Goal: Task Accomplishment & Management: Use online tool/utility

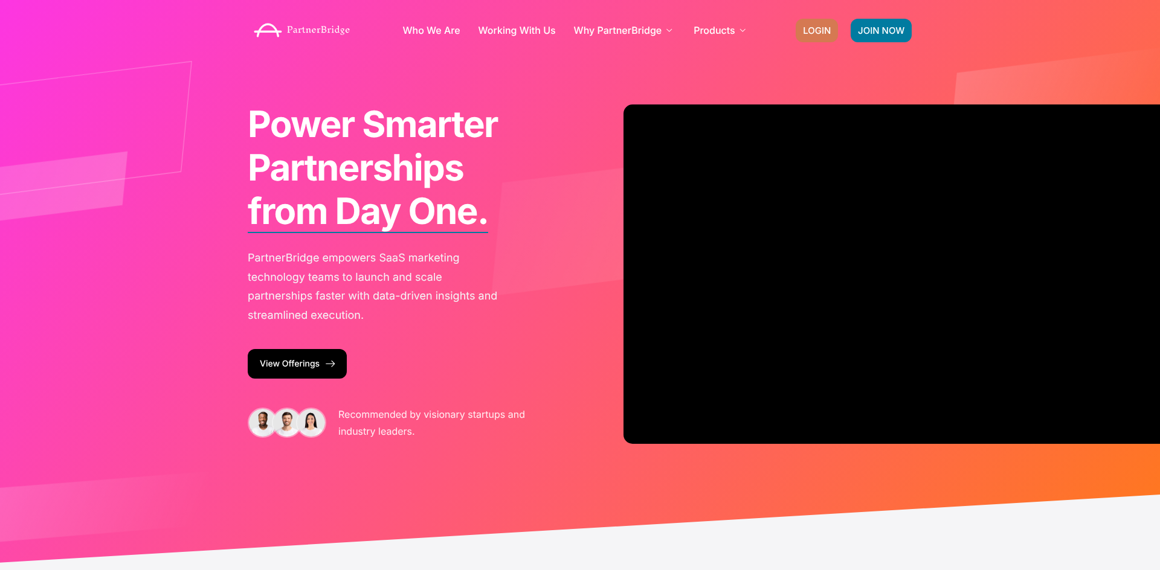
click at [822, 30] on span "LOGIN" at bounding box center [817, 30] width 28 height 9
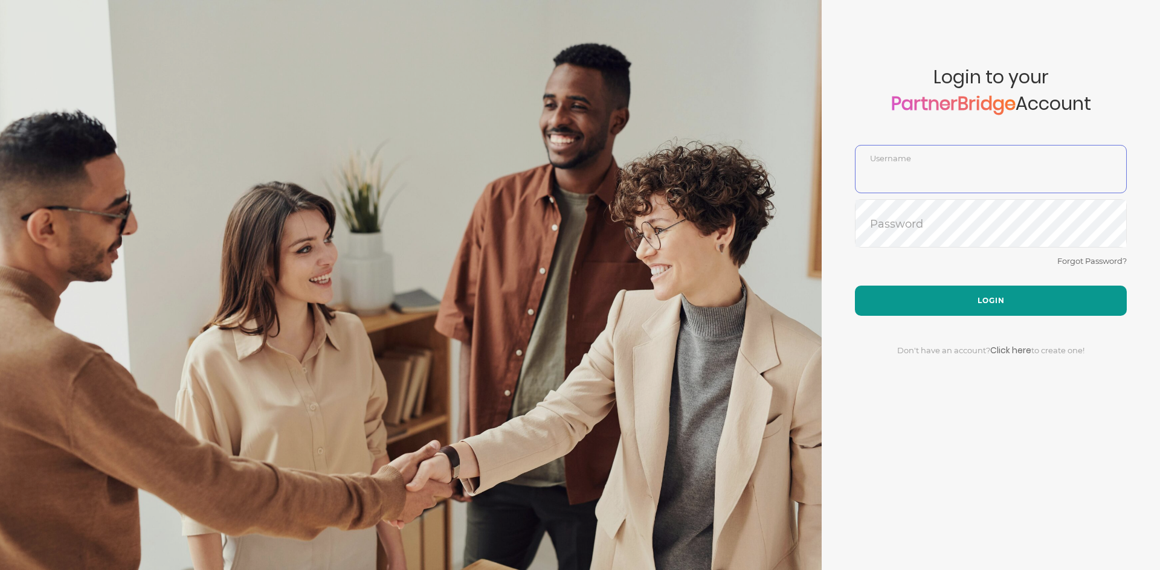
type input "DemoUser"
click at [977, 286] on button "Login" at bounding box center [991, 301] width 272 height 30
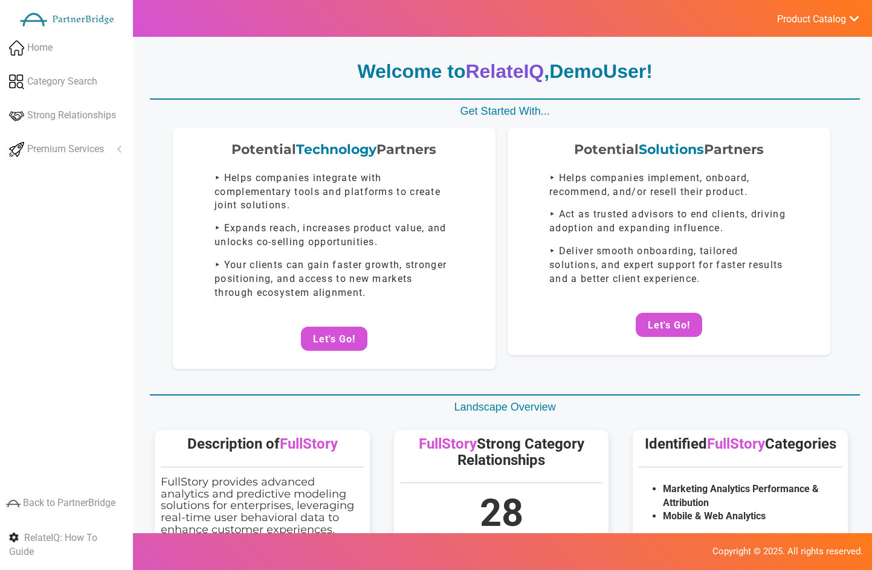
click at [842, 16] on span "Product Catalog" at bounding box center [811, 19] width 69 height 12
click at [805, 82] on span "Precision Insights - Launch" at bounding box center [786, 81] width 101 height 10
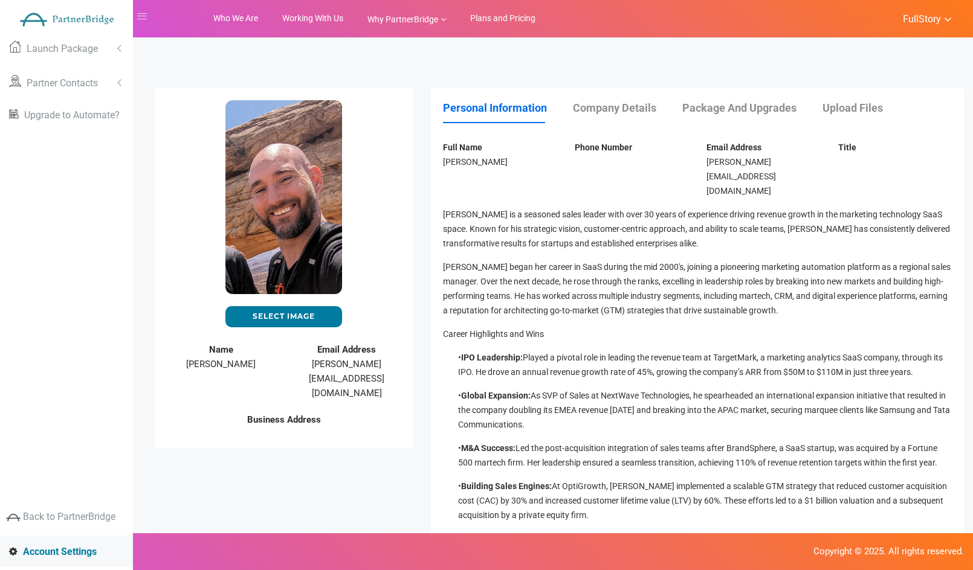
click at [515, 207] on p "[PERSON_NAME] is a seasoned sales leader with over 30 years of experience drivi…" at bounding box center [697, 229] width 509 height 44
click at [845, 112] on link "Upload Files" at bounding box center [864, 108] width 85 height 13
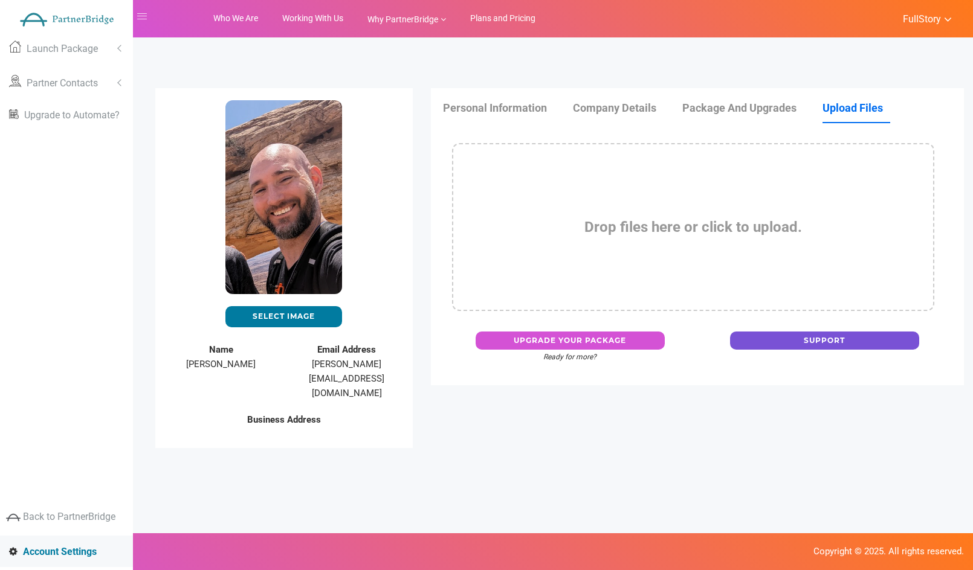
click at [684, 211] on div "Drop files here or click to upload." at bounding box center [693, 227] width 483 height 168
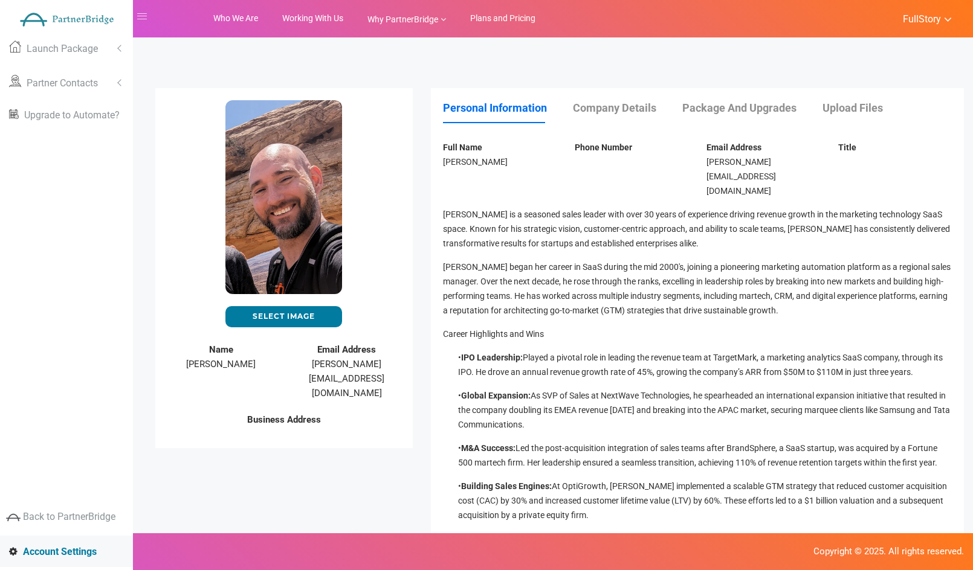
click at [834, 112] on link "Upload Files" at bounding box center [864, 108] width 85 height 13
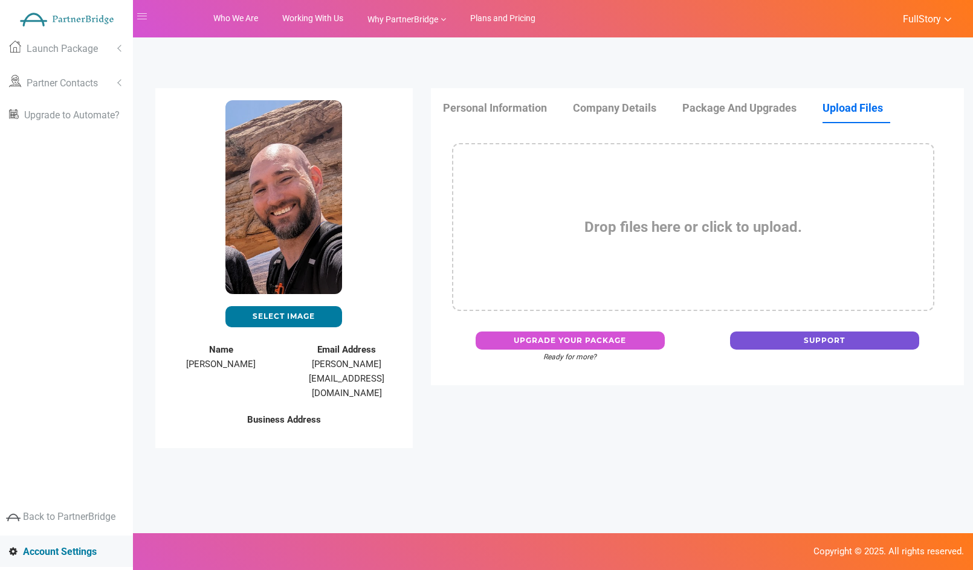
click at [604, 257] on div "Drop files here or click to upload." at bounding box center [693, 227] width 483 height 168
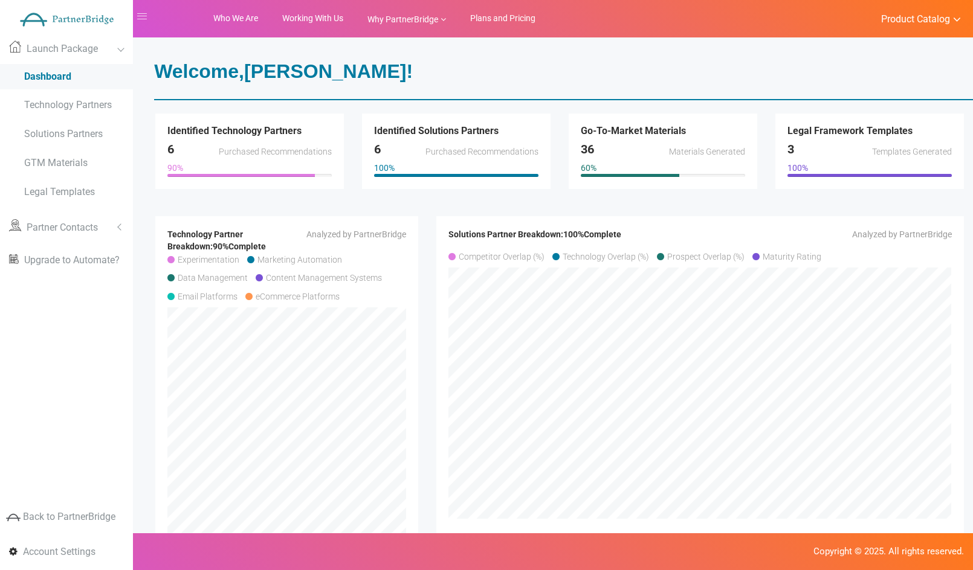
scroll to position [7, 0]
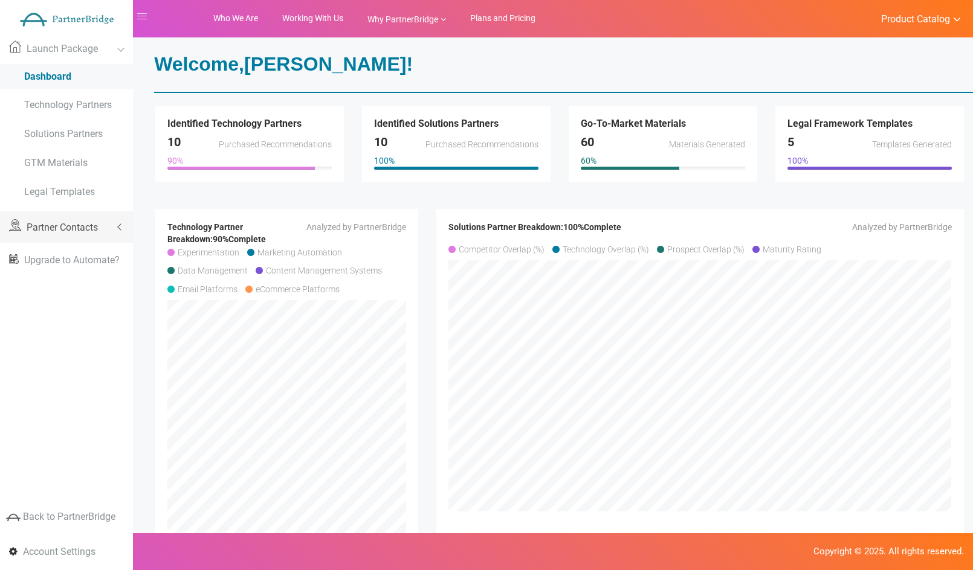
click at [77, 216] on link "Partner Contacts" at bounding box center [66, 226] width 133 height 31
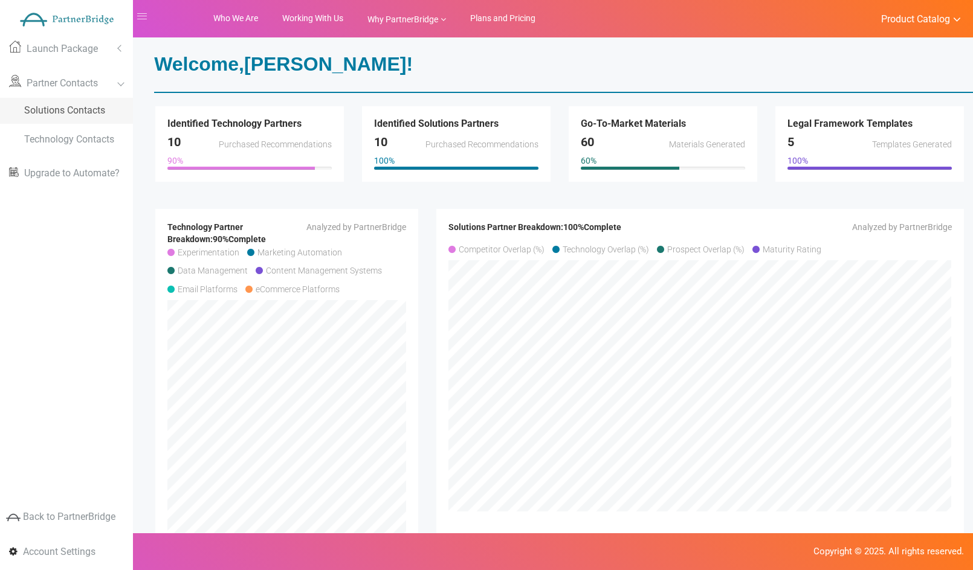
click at [68, 117] on link "Solutions Contacts" at bounding box center [66, 111] width 133 height 26
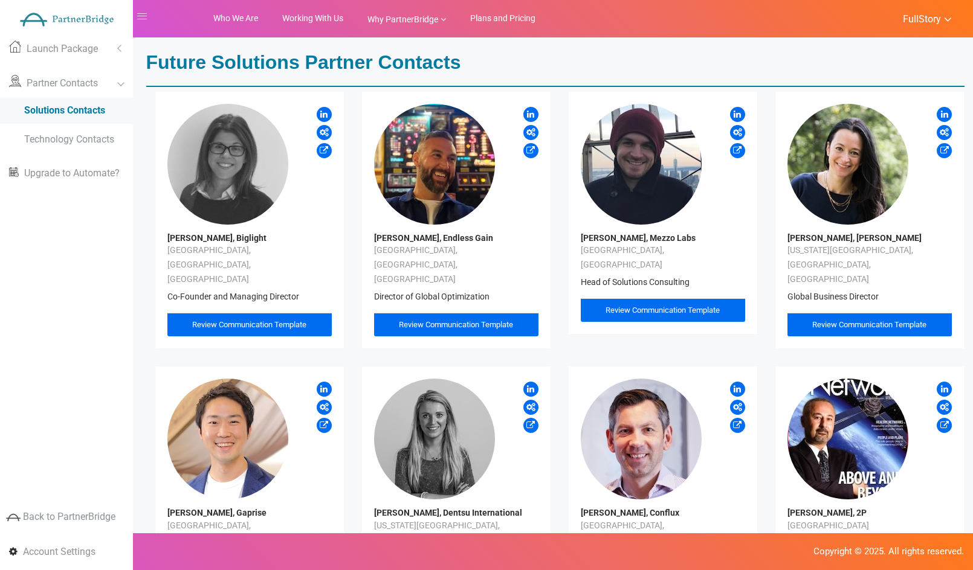
click at [520, 313] on div "Review Communication Template" at bounding box center [456, 325] width 164 height 24
click at [486, 320] on span "Review Communication Template" at bounding box center [456, 324] width 114 height 9
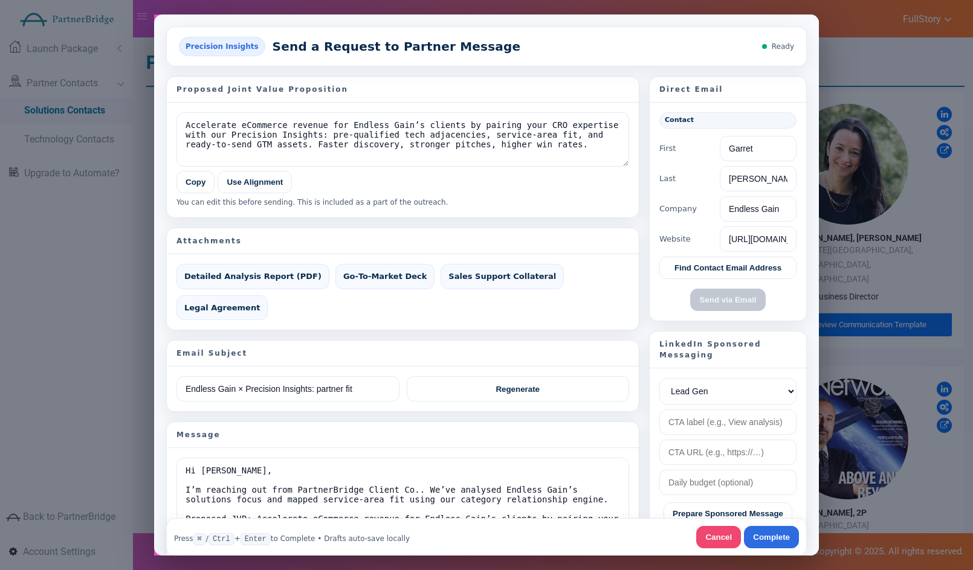
scroll to position [4, 0]
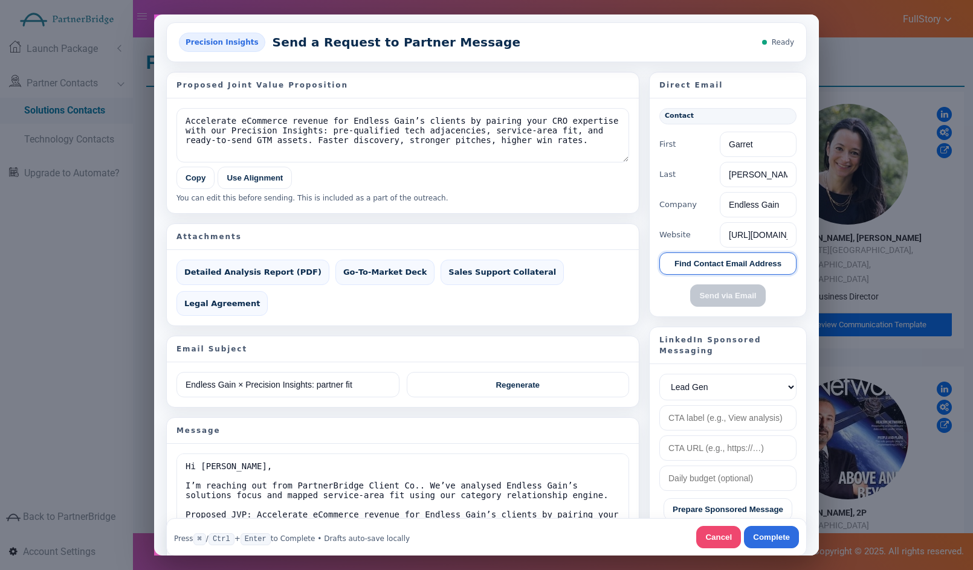
click at [729, 257] on button "Find Contact Email Address" at bounding box center [727, 263] width 137 height 22
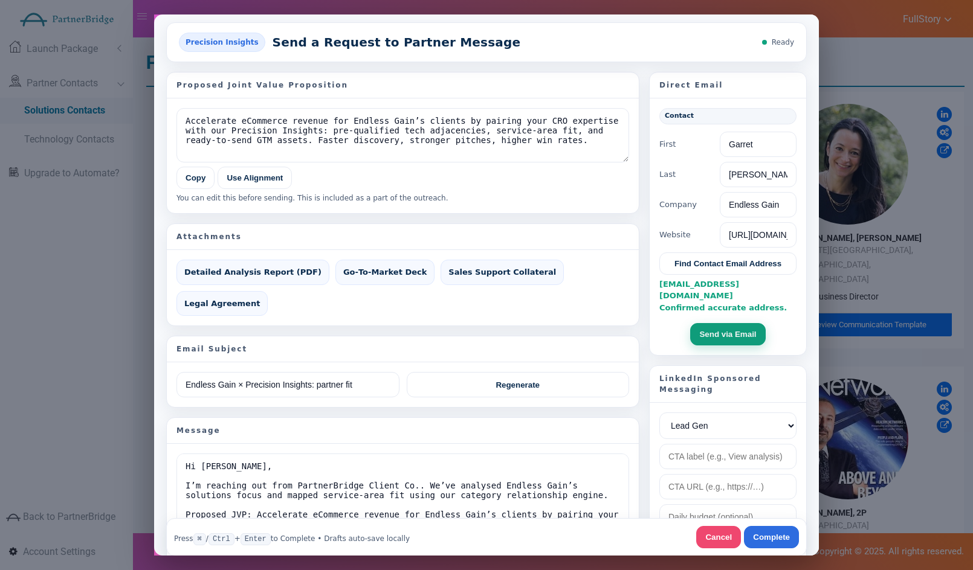
scroll to position [105, 0]
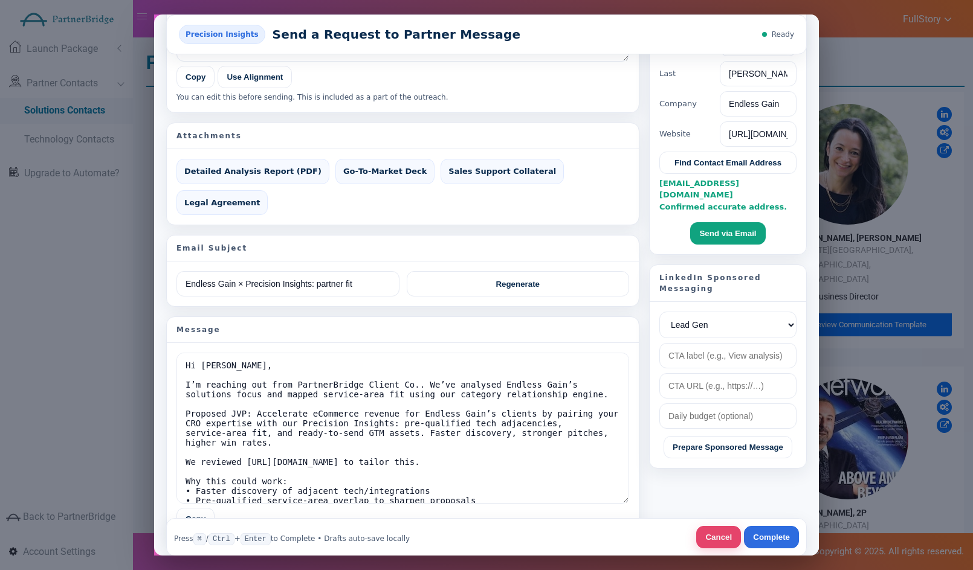
click at [723, 535] on button "Cancel" at bounding box center [718, 537] width 45 height 22
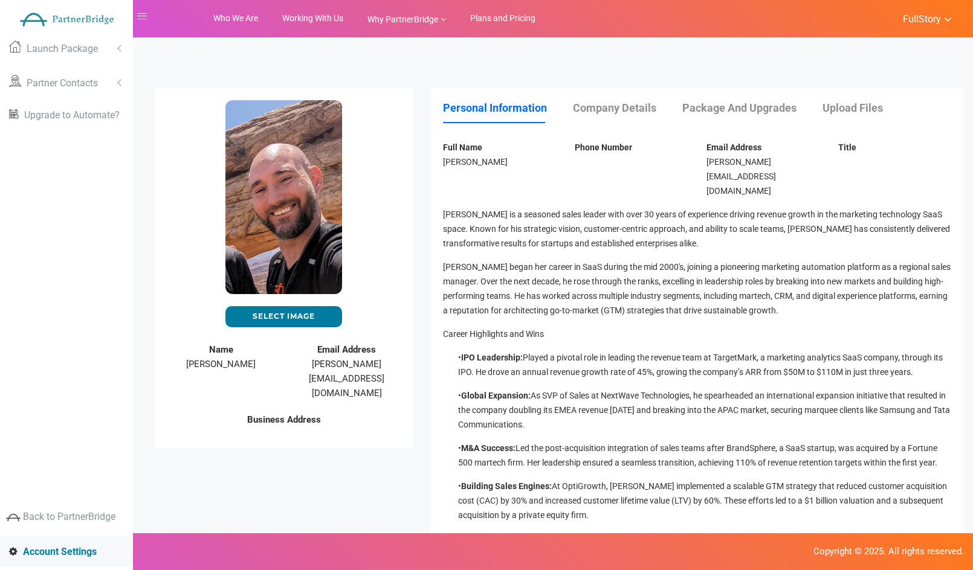
click at [836, 116] on ul "Personal Information Company Details Package and Upgrades Upload Files" at bounding box center [697, 114] width 509 height 28
click at [838, 111] on link "Upload Files" at bounding box center [864, 108] width 85 height 13
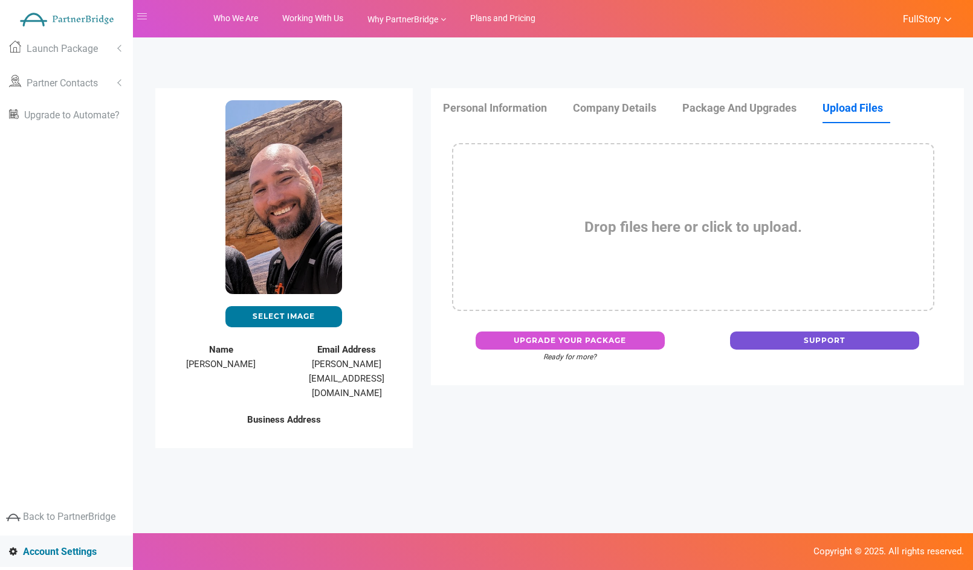
click at [677, 222] on strong "Drop files here or click to upload." at bounding box center [693, 227] width 218 height 17
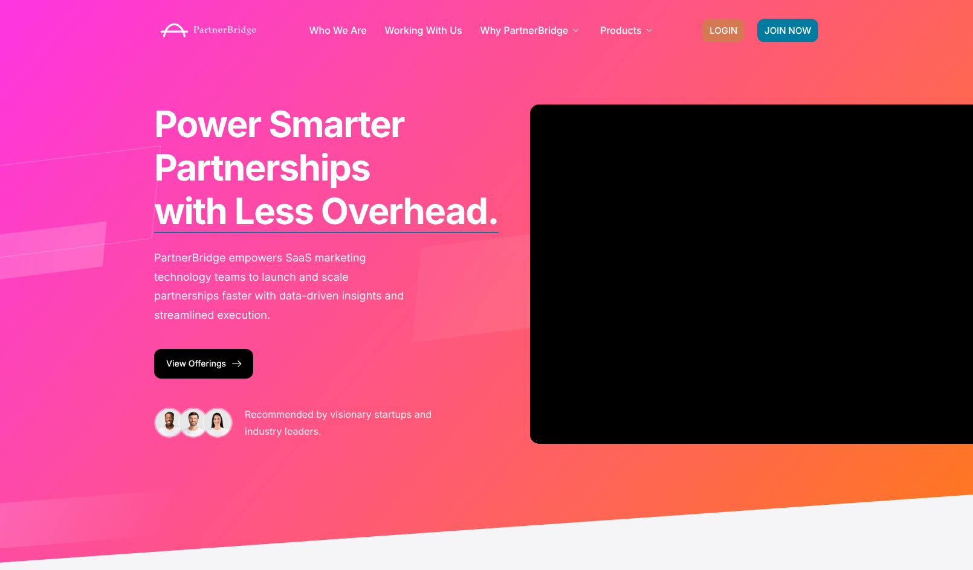
click at [736, 30] on span "LOGIN" at bounding box center [723, 30] width 28 height 9
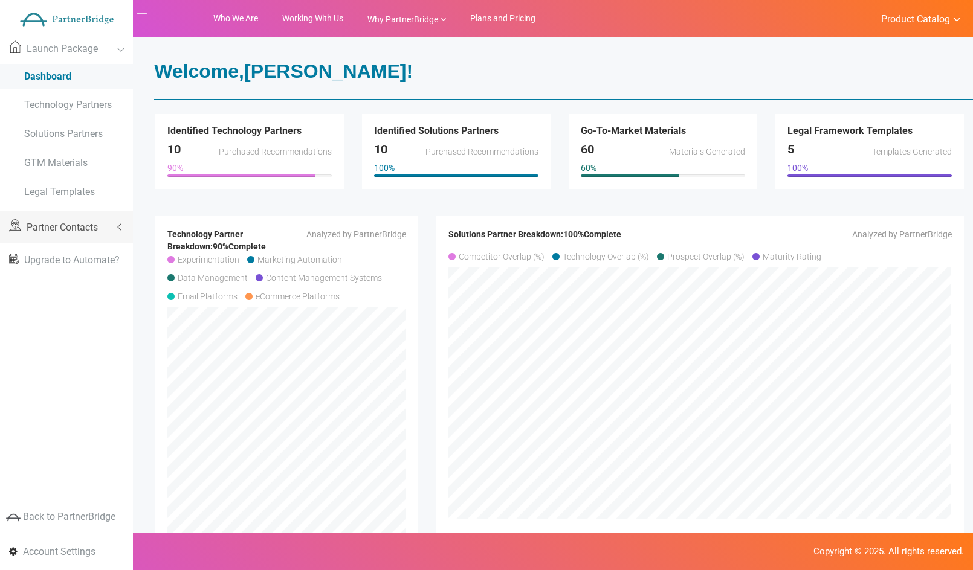
click at [89, 233] on span "Partner Contacts" at bounding box center [62, 227] width 71 height 11
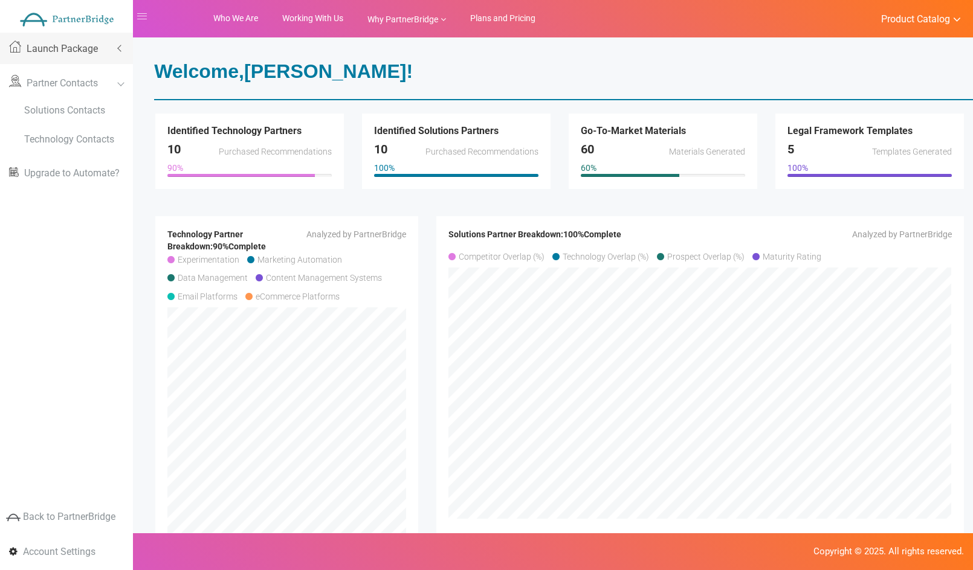
click at [101, 52] on link "Launch Package" at bounding box center [66, 48] width 133 height 31
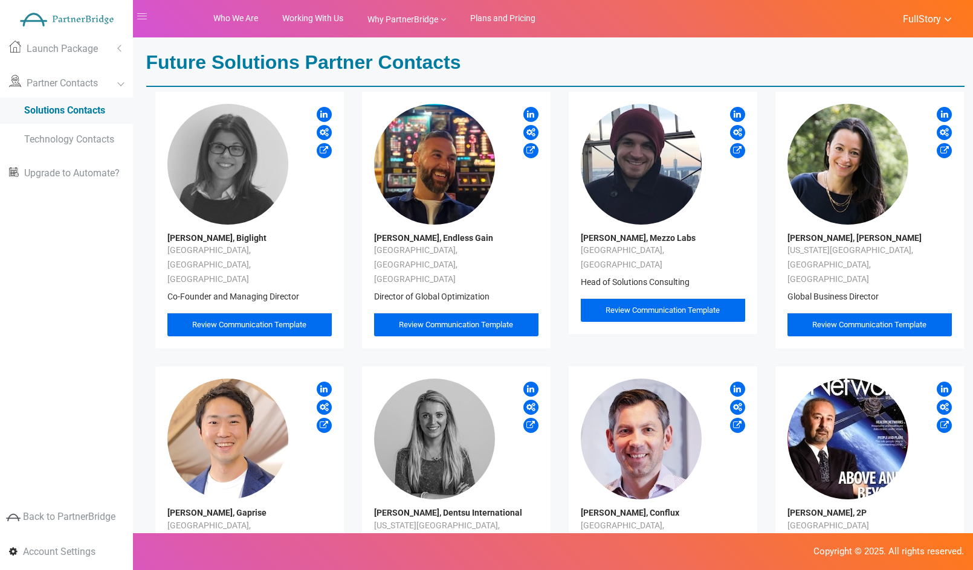
click at [499, 320] on span "Review Communication Template" at bounding box center [456, 324] width 114 height 9
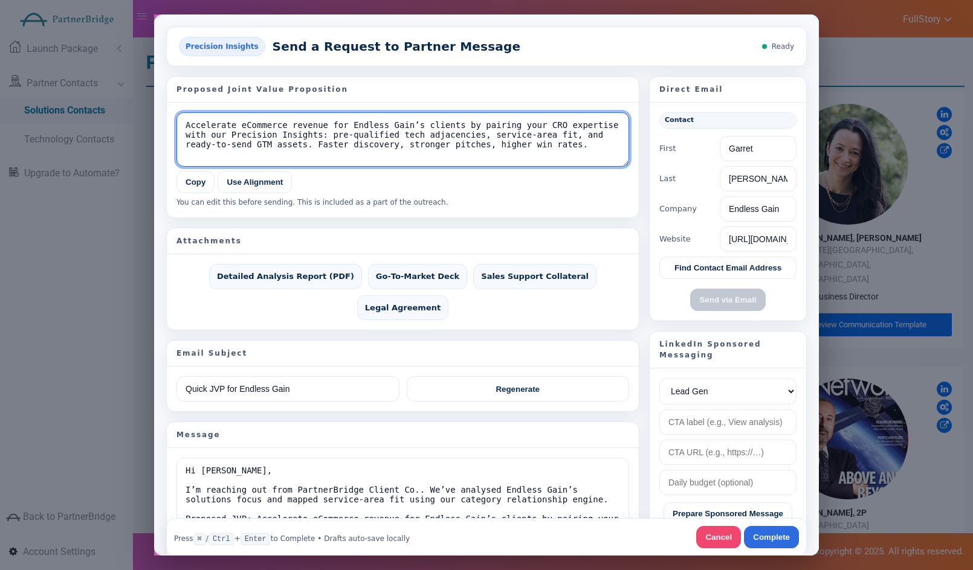
click at [291, 145] on textarea "Accelerate eCommerce revenue for Endless Gain’s clients by pairing your CRO exp…" at bounding box center [402, 139] width 453 height 54
type textarea "Accelerate eCommerce revenue for Endless Gain’s clients by pairing your CRO exp…"
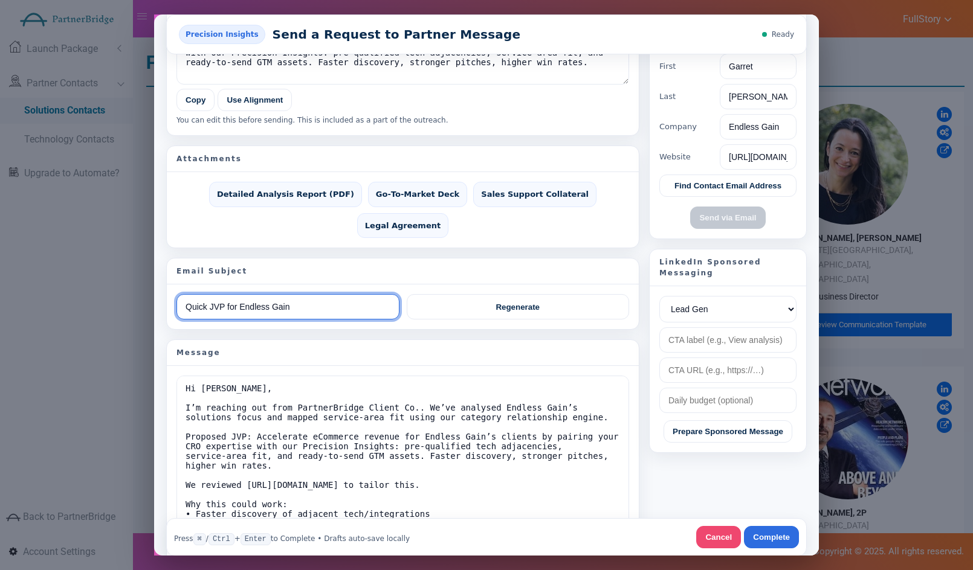
click at [308, 294] on input "Quick JVP for Endless Gain" at bounding box center [287, 306] width 223 height 25
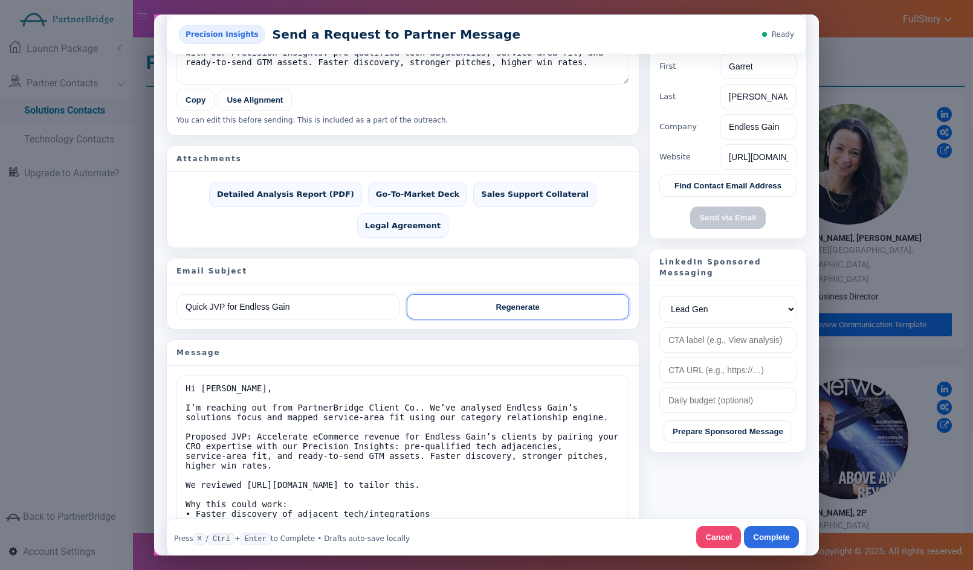
click at [471, 294] on button "Regenerate" at bounding box center [518, 306] width 223 height 25
type input "Endless Gain × Precision Insights: partner fit"
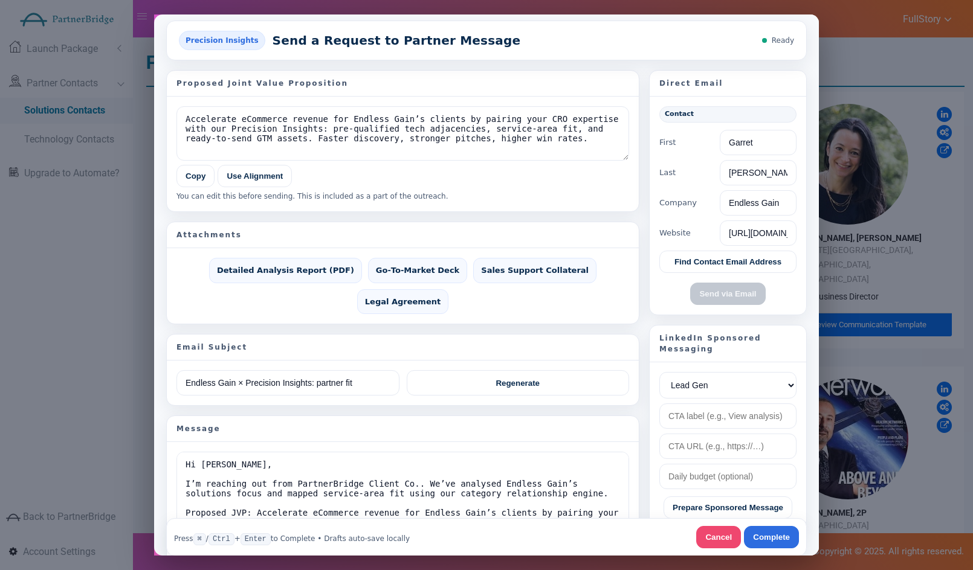
scroll to position [1, 0]
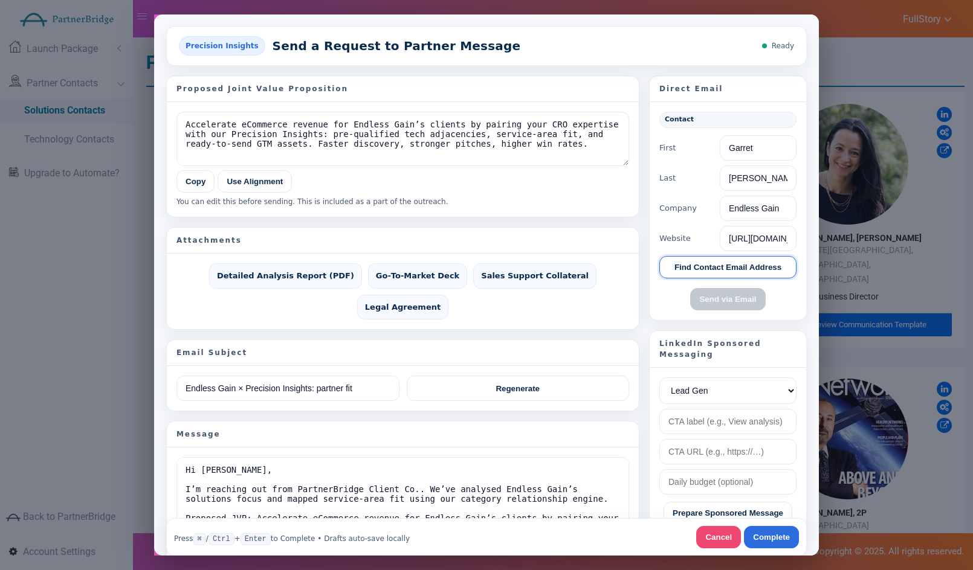
click at [744, 260] on button "Find Contact Email Address" at bounding box center [727, 267] width 137 height 22
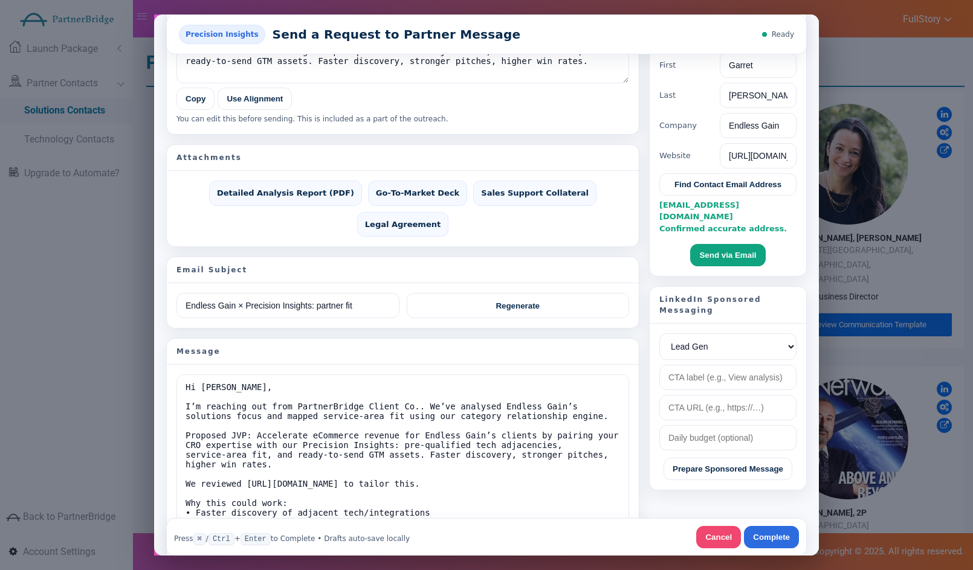
scroll to position [105, 0]
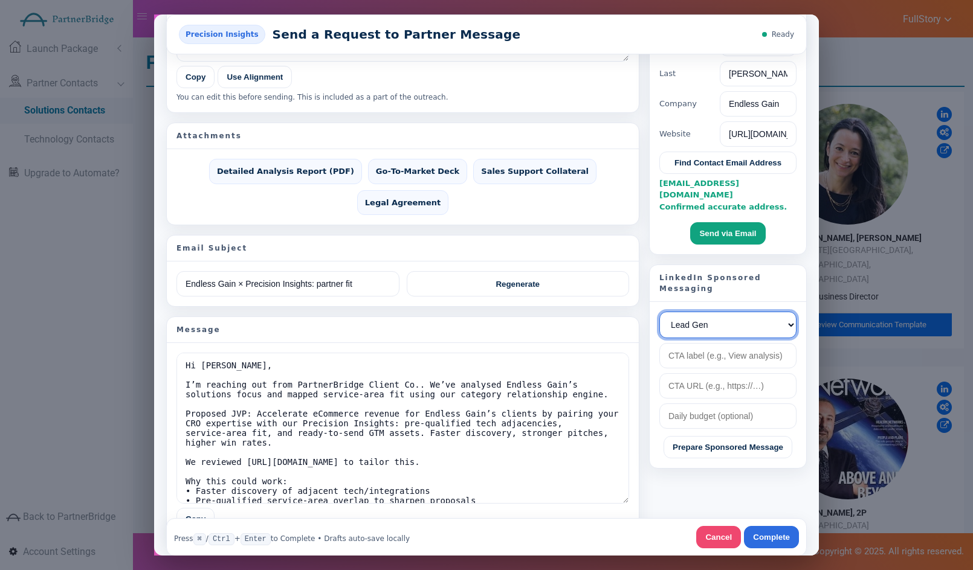
click at [737, 311] on select "Lead Gen Awareness Website Visits" at bounding box center [727, 324] width 137 height 27
click at [659, 311] on select "Lead Gen Awareness Website Visits" at bounding box center [727, 324] width 137 height 27
click at [734, 343] on input "text" at bounding box center [727, 355] width 137 height 25
click at [720, 378] on input "url" at bounding box center [727, 385] width 137 height 25
click at [727, 407] on input "text" at bounding box center [727, 415] width 137 height 25
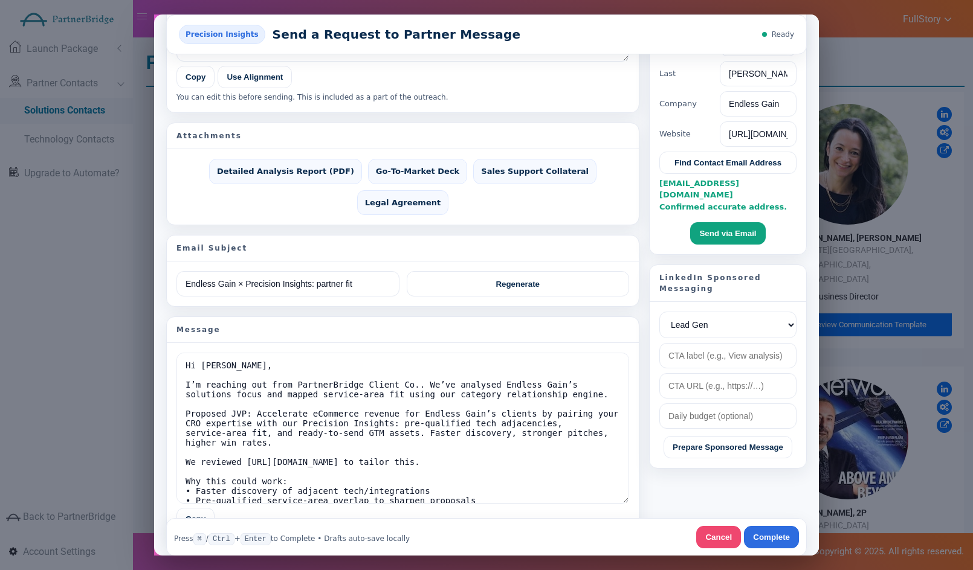
click at [727, 472] on aside "Direct Email Contact First Garret Last Cunningham Company Endless Gain Website …" at bounding box center [728, 255] width 158 height 570
click at [718, 469] on aside "Direct Email Contact First Garret Last Cunningham Company Endless Gain Website …" at bounding box center [728, 255] width 158 height 570
click at [717, 533] on button "Cancel" at bounding box center [718, 537] width 45 height 22
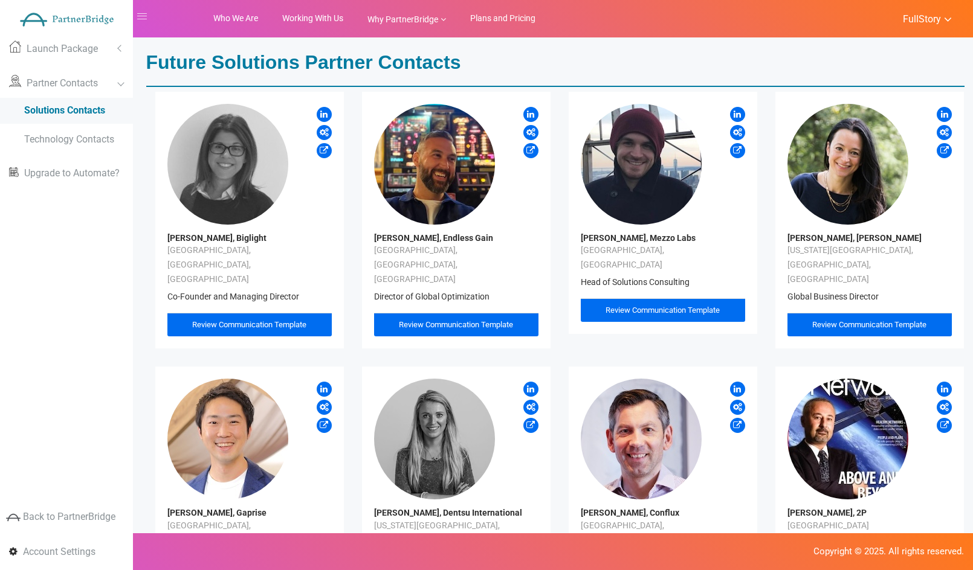
scroll to position [0, 0]
